Goal: Task Accomplishment & Management: Manage account settings

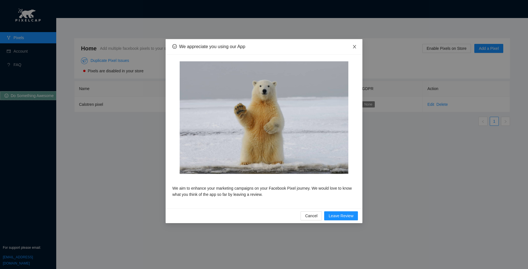
click at [352, 46] on icon "close" at bounding box center [354, 46] width 5 height 5
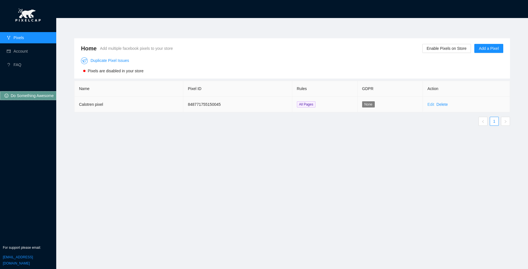
click at [431, 103] on link "Edit" at bounding box center [431, 104] width 7 height 5
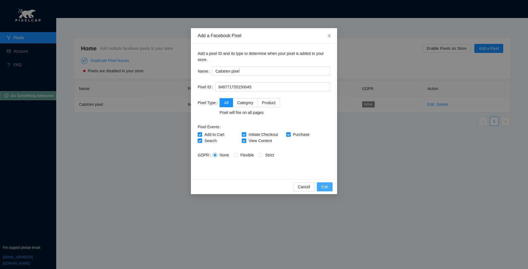
click at [324, 186] on span "Edit" at bounding box center [324, 187] width 7 height 6
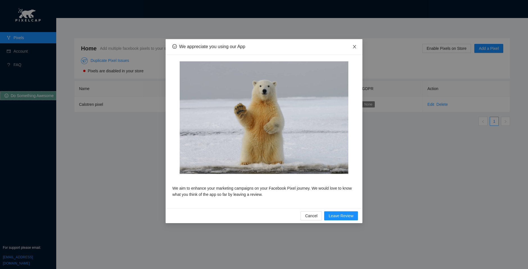
click at [356, 47] on icon "close" at bounding box center [354, 46] width 5 height 5
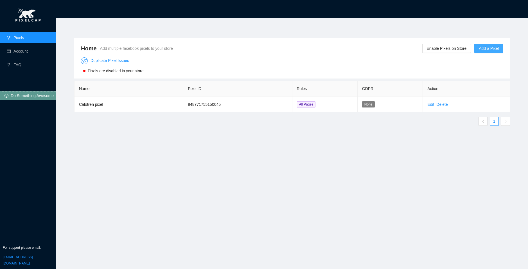
click at [483, 49] on span "Add a Pixel" at bounding box center [489, 48] width 20 height 6
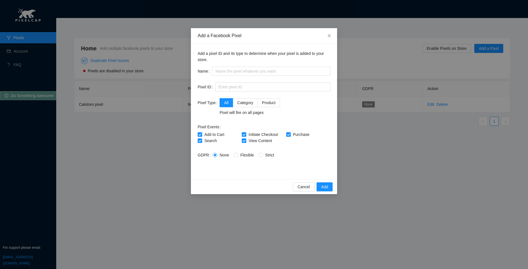
drag, startPoint x: 395, startPoint y: 59, endPoint x: 388, endPoint y: 58, distance: 7.9
click at [395, 59] on div "Add a Facebook Pixel Add a pixel ID and its type to determine when your pixel i…" at bounding box center [264, 134] width 528 height 269
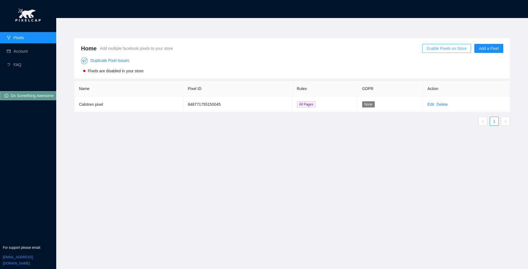
click at [465, 48] on span "Enable Pixels on Store" at bounding box center [447, 48] width 40 height 6
click at [445, 31] on span "Cancel" at bounding box center [444, 32] width 12 height 6
click at [27, 49] on link "Account" at bounding box center [21, 51] width 14 height 5
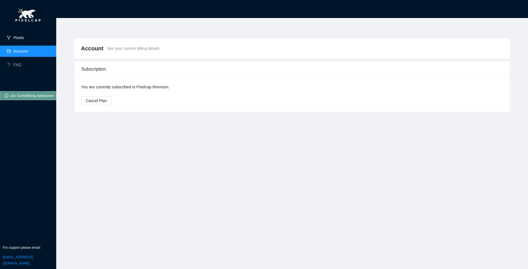
click at [23, 35] on link "Pixels" at bounding box center [19, 37] width 10 height 5
